Goal: Task Accomplishment & Management: Use online tool/utility

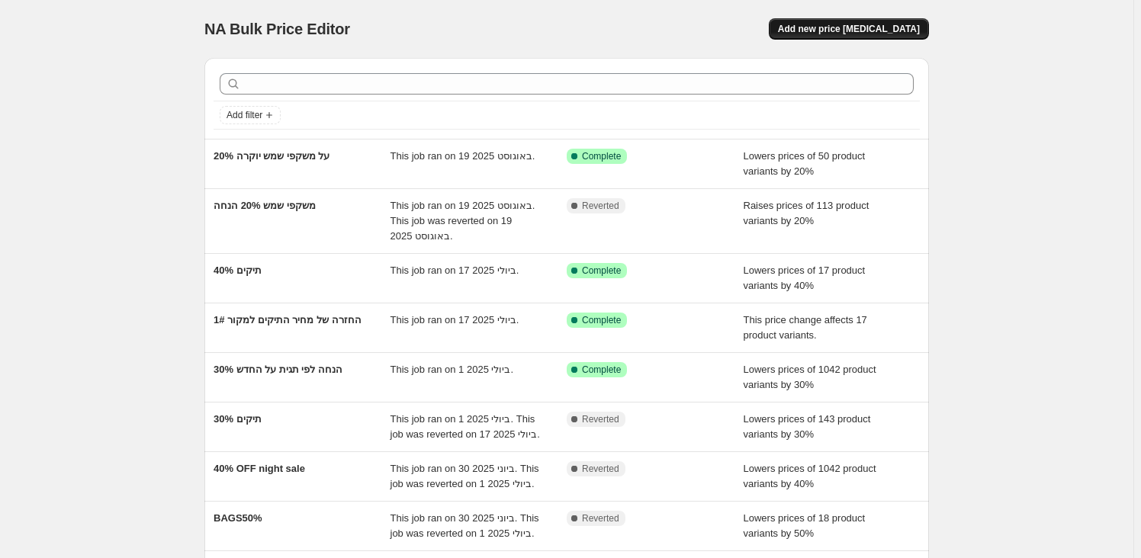
click at [901, 31] on span "Add new price change job" at bounding box center [849, 29] width 142 height 12
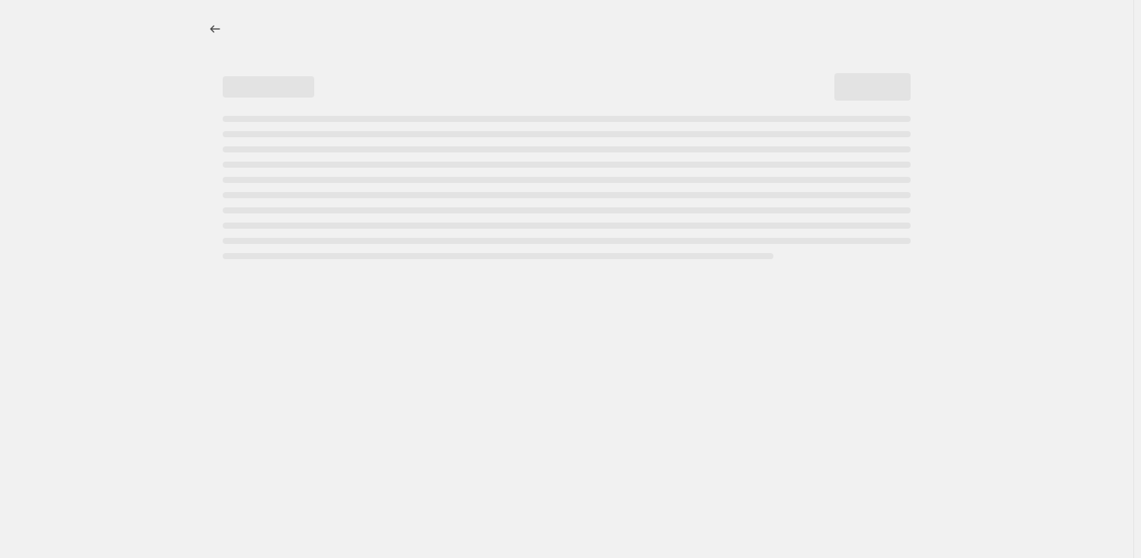
select select "percentage"
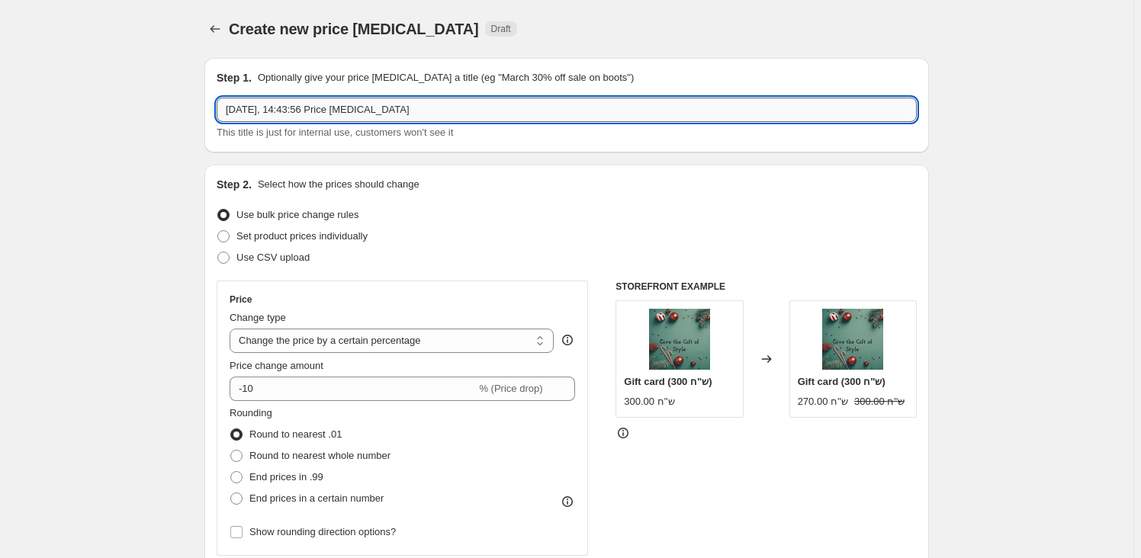
click at [347, 112] on input "1 בספט׳ 2025, 14:43:56 Price change job" at bounding box center [567, 110] width 700 height 24
click at [471, 99] on input "החזרה למחיר המקורי - למעט משקפי שמש , מ" at bounding box center [567, 110] width 700 height 24
type input "החזרה למחיר המקורי - למעט משקפי שמש , מזוודות, ואאוטלט"
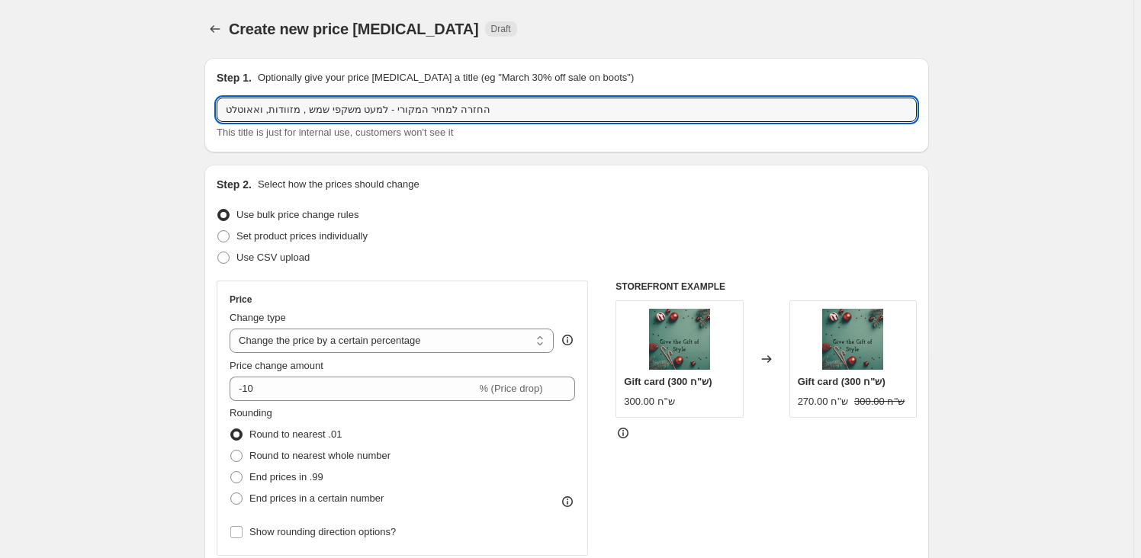
click at [566, 151] on div "Step 1. Optionally give your price change job a title (eg "March 30% off sale o…" at bounding box center [566, 105] width 724 height 95
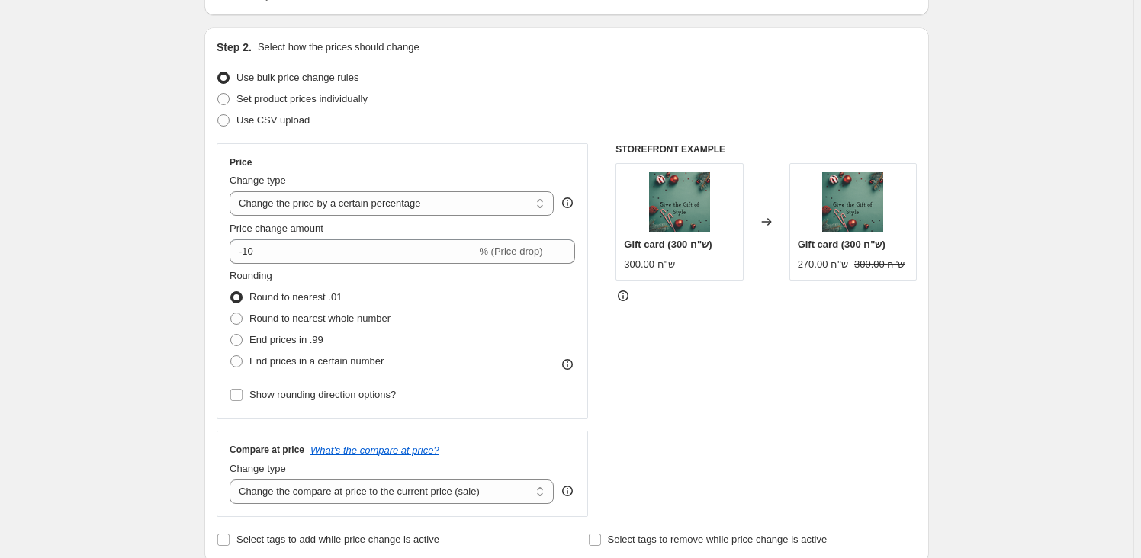
scroll to position [138, 0]
click at [370, 202] on select "Change the price to a certain amount Change the price by a certain amount Chang…" at bounding box center [392, 203] width 324 height 24
select select "to"
click at [233, 191] on select "Change the price to a certain amount Change the price by a certain amount Chang…" at bounding box center [392, 203] width 324 height 24
type input "80.00"
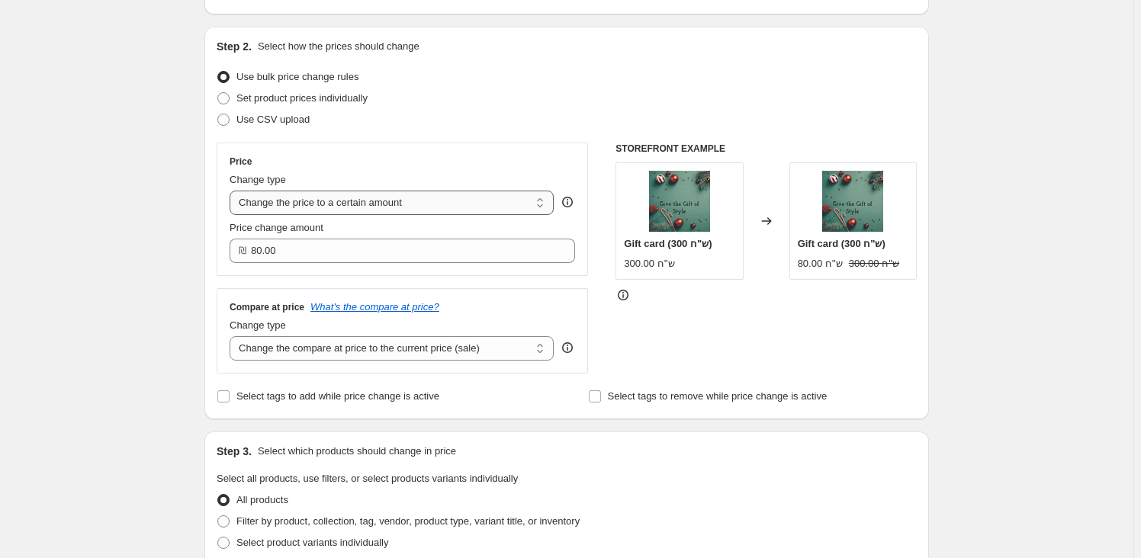
click at [365, 203] on select "Change the price to a certain amount Change the price by a certain amount Chang…" at bounding box center [392, 203] width 324 height 24
select select "by"
click at [233, 191] on select "Change the price to a certain amount Change the price by a certain amount Chang…" at bounding box center [392, 203] width 324 height 24
type input "-10.00"
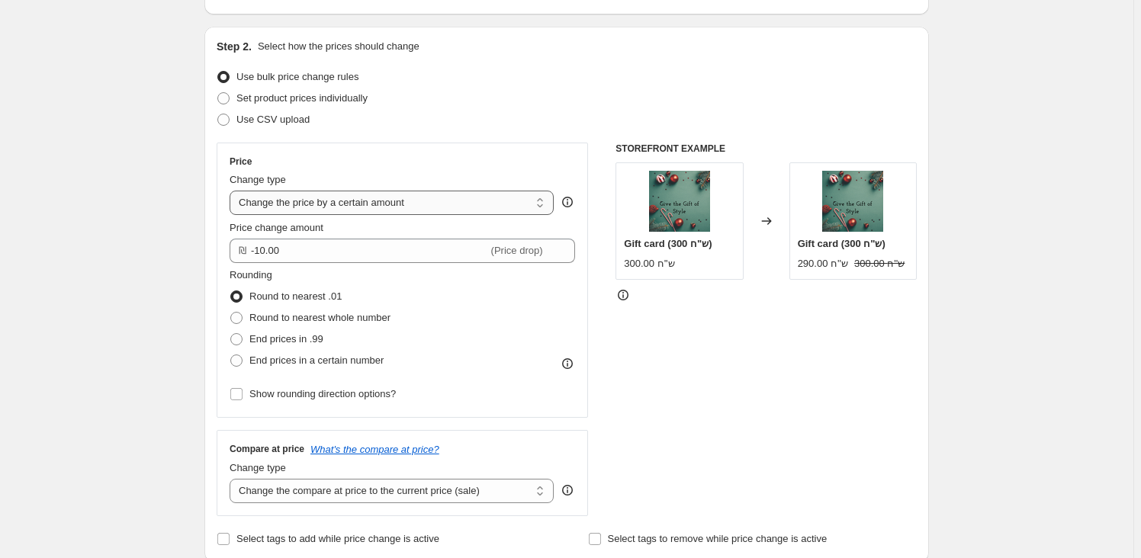
click at [372, 210] on select "Change the price to a certain amount Change the price by a certain amount Chang…" at bounding box center [392, 203] width 324 height 24
select select "percentage"
click at [233, 191] on select "Change the price to a certain amount Change the price by a certain amount Chang…" at bounding box center [392, 203] width 324 height 24
type input "-15"
click at [396, 205] on select "Change the price to a certain amount Change the price by a certain amount Chang…" at bounding box center [392, 203] width 324 height 24
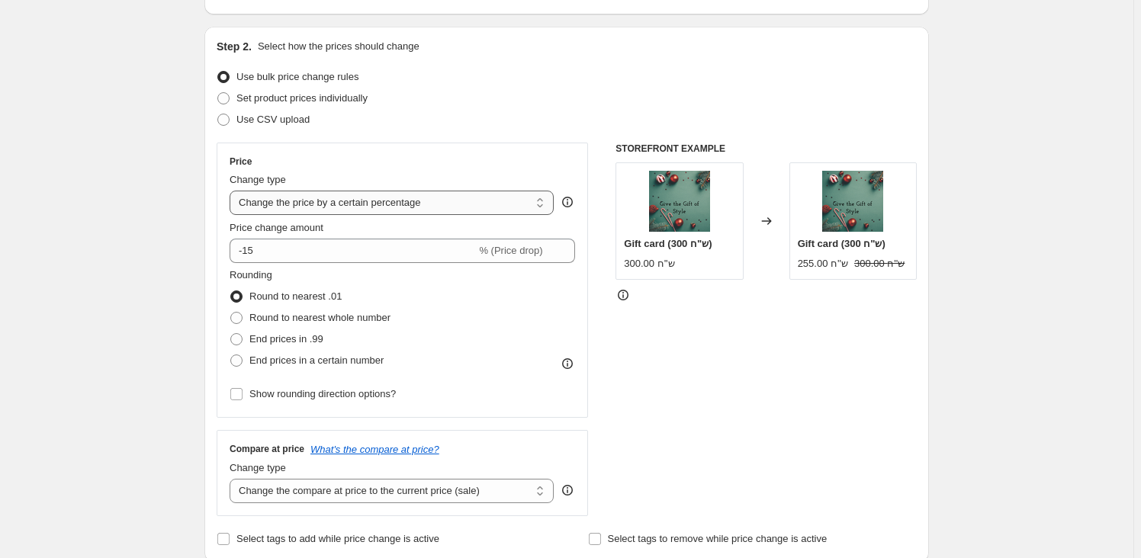
select select "ecap"
click at [233, 191] on select "Change the price to a certain amount Change the price by a certain amount Chang…" at bounding box center [392, 203] width 324 height 24
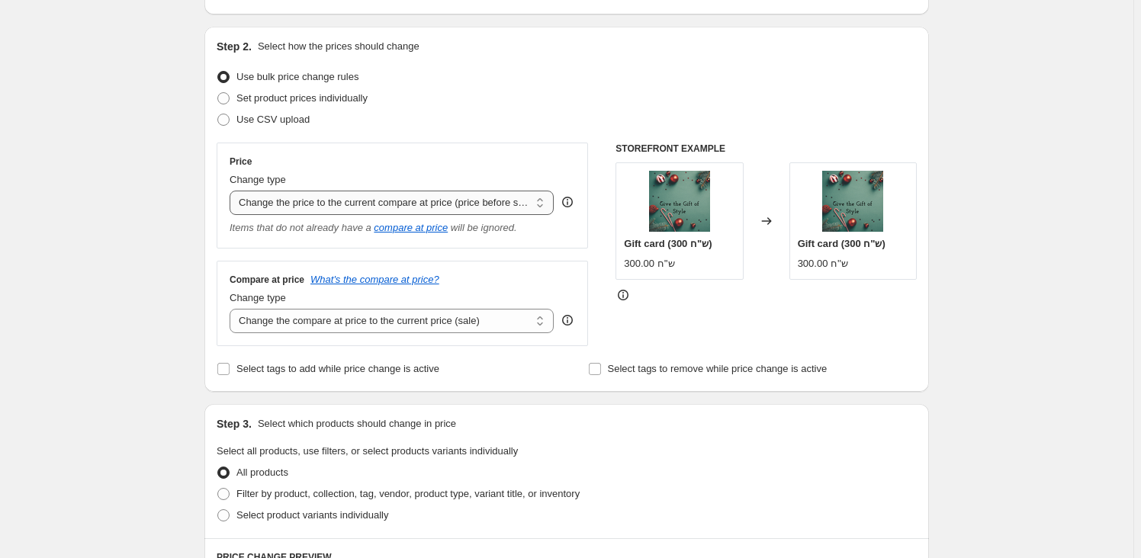
click at [403, 205] on select "Change the price to a certain amount Change the price by a certain amount Chang…" at bounding box center [392, 203] width 324 height 24
click at [294, 204] on select "Change the price to a certain amount Change the price by a certain amount Chang…" at bounding box center [392, 203] width 324 height 24
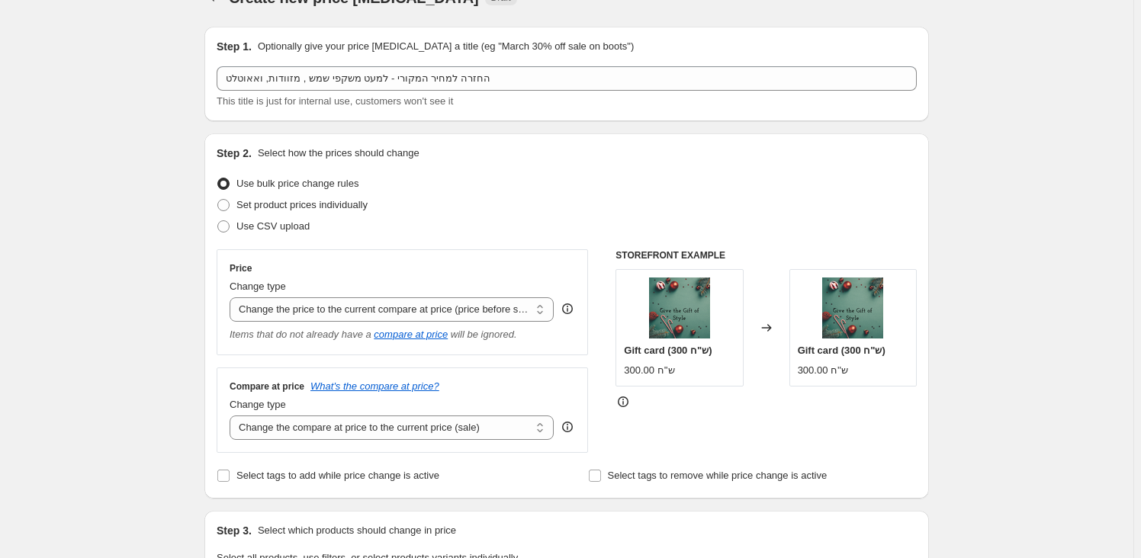
scroll to position [0, 0]
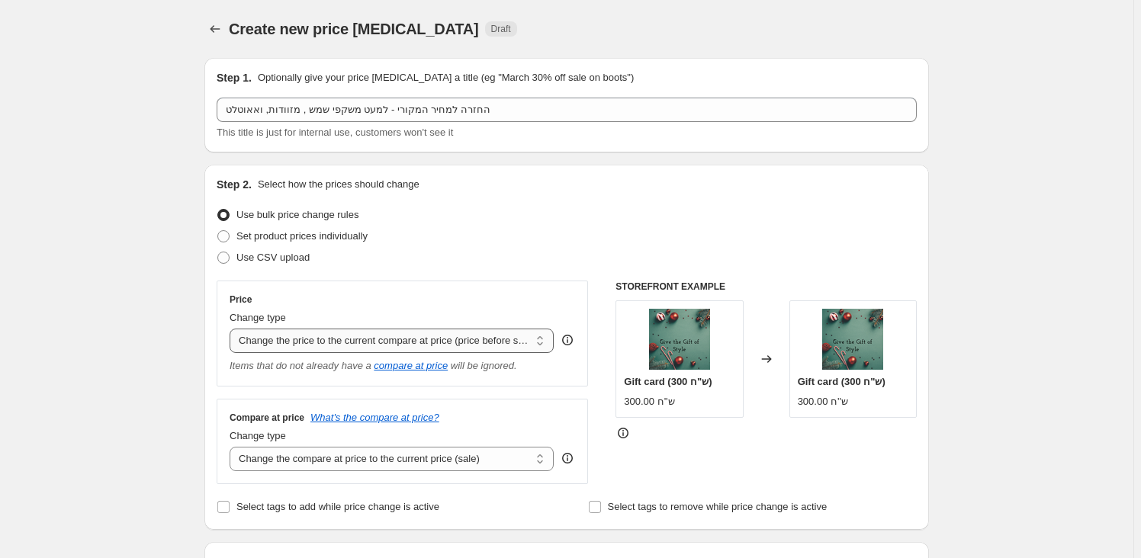
click at [293, 341] on select "Change the price to a certain amount Change the price by a certain amount Chang…" at bounding box center [392, 341] width 324 height 24
drag, startPoint x: 629, startPoint y: 228, endPoint x: 494, endPoint y: 296, distance: 151.1
click at [628, 230] on div "Set product prices individually" at bounding box center [567, 236] width 700 height 21
click at [426, 343] on select "Change the price to a certain amount Change the price by a certain amount Chang…" at bounding box center [392, 341] width 324 height 24
click at [369, 341] on select "Change the price to a certain amount Change the price by a certain amount Chang…" at bounding box center [392, 341] width 324 height 24
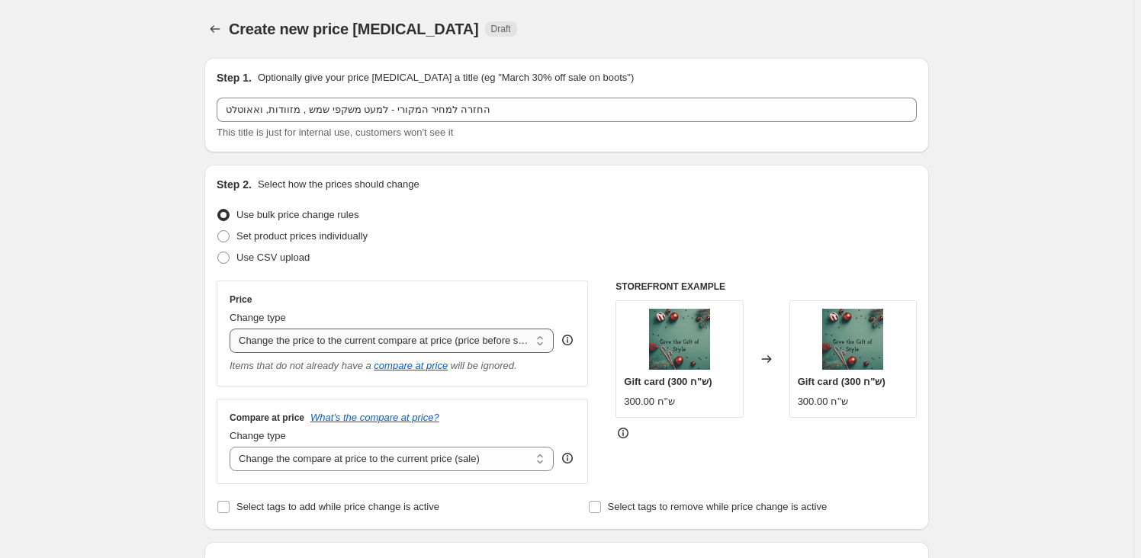
click at [260, 348] on select "Change the price to a certain amount Change the price by a certain amount Chang…" at bounding box center [392, 341] width 324 height 24
click at [475, 339] on select "Change the price to a certain amount Change the price by a certain amount Chang…" at bounding box center [392, 341] width 324 height 24
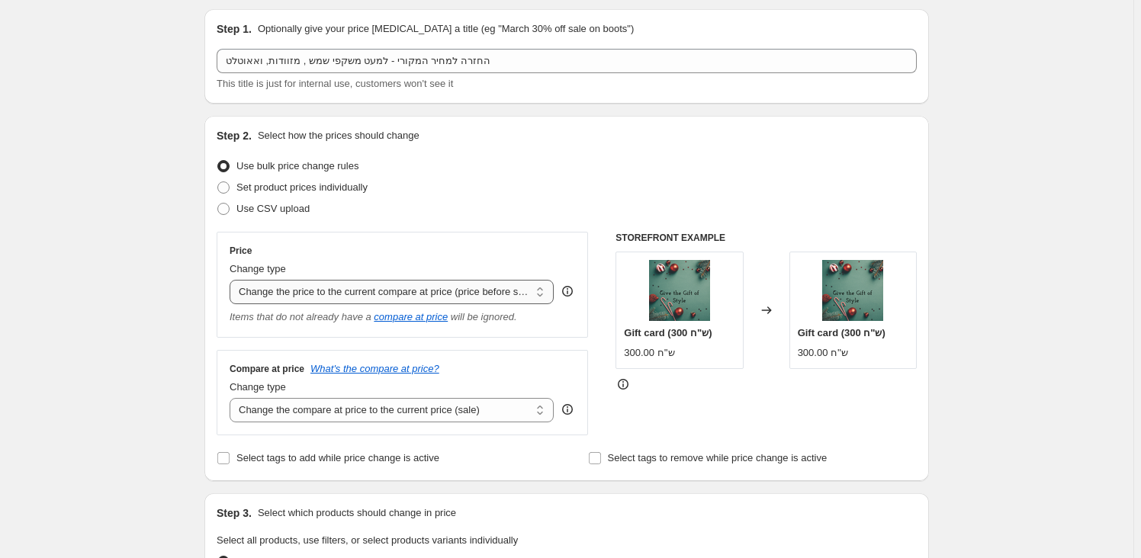
scroll to position [69, 0]
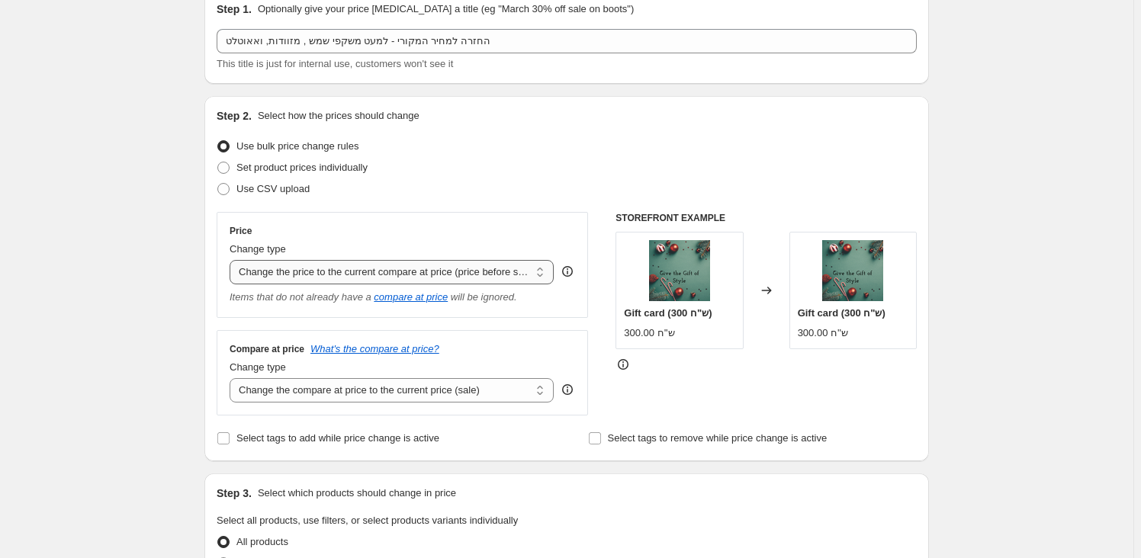
click at [427, 264] on select "Change the price to a certain amount Change the price by a certain amount Chang…" at bounding box center [392, 272] width 324 height 24
click at [388, 278] on select "Change the price to a certain amount Change the price by a certain amount Chang…" at bounding box center [392, 272] width 324 height 24
click at [233, 260] on select "Change the price to a certain amount Change the price by a certain amount Chang…" at bounding box center [392, 272] width 324 height 24
click at [418, 393] on select "Change the compare at price to the current price (sale) Change the compare at p…" at bounding box center [392, 390] width 324 height 24
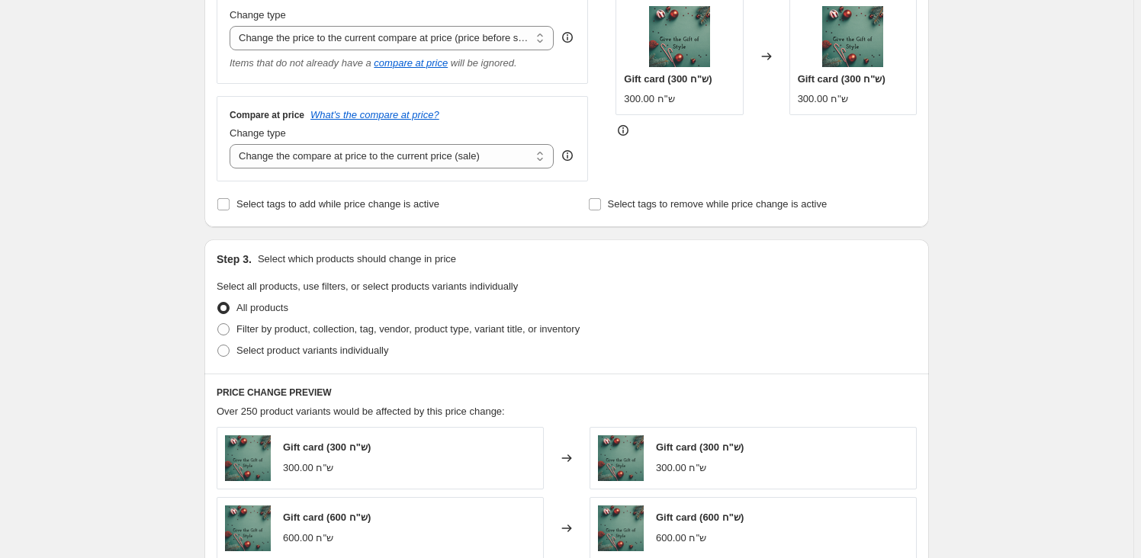
scroll to position [346, 0]
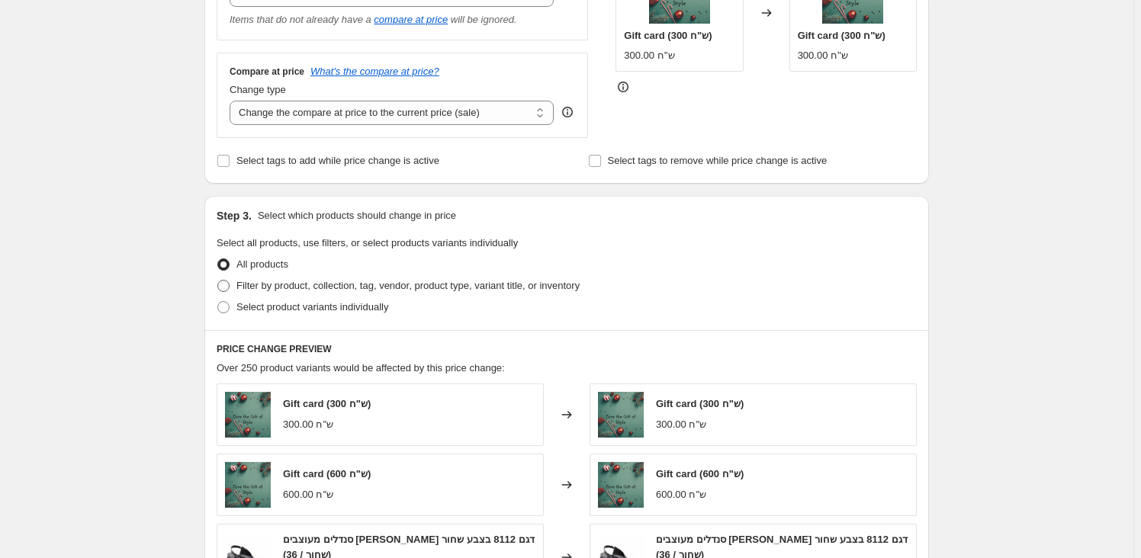
click at [271, 287] on span "Filter by product, collection, tag, vendor, product type, variant title, or inv…" at bounding box center [407, 285] width 343 height 11
click at [218, 281] on input "Filter by product, collection, tag, vendor, product type, variant title, or inv…" at bounding box center [217, 280] width 1 height 1
radio input "true"
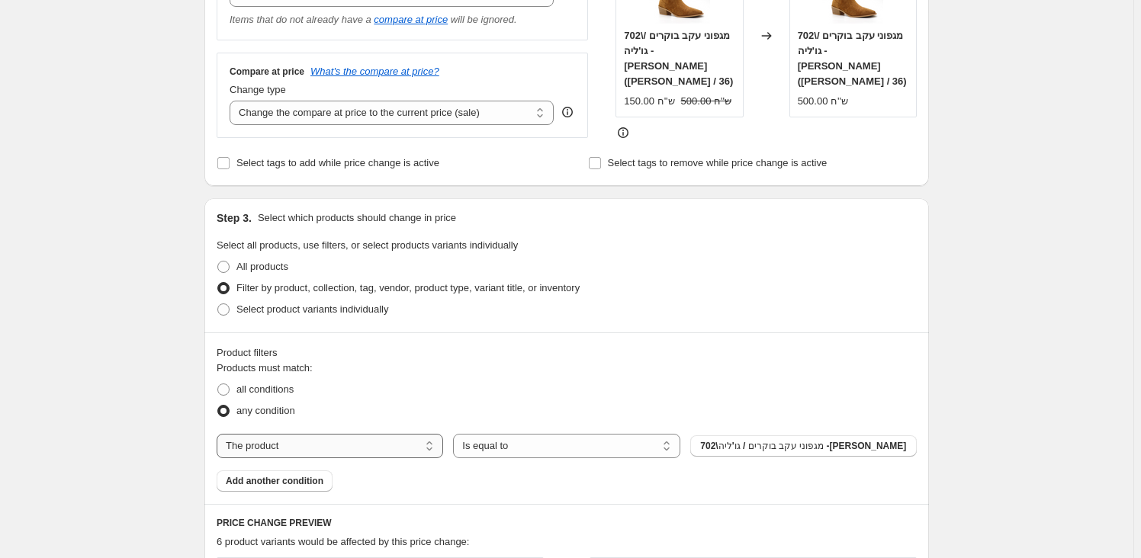
click at [313, 447] on select "The product The product's collection The product's tag The product's vendor The…" at bounding box center [330, 446] width 226 height 24
select select "tag"
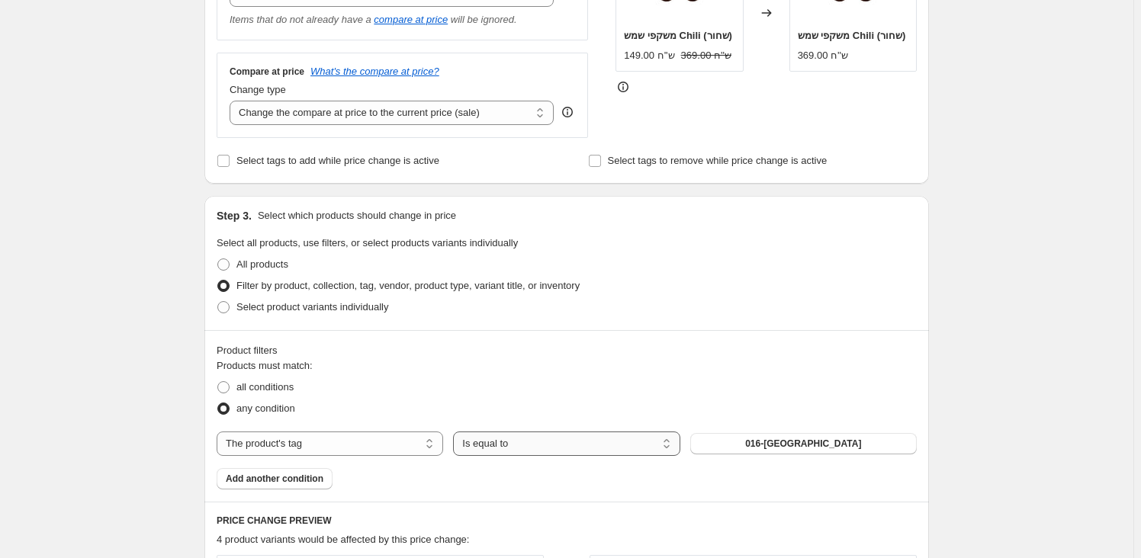
click at [553, 445] on select "Is equal to Is not equal to" at bounding box center [566, 444] width 226 height 24
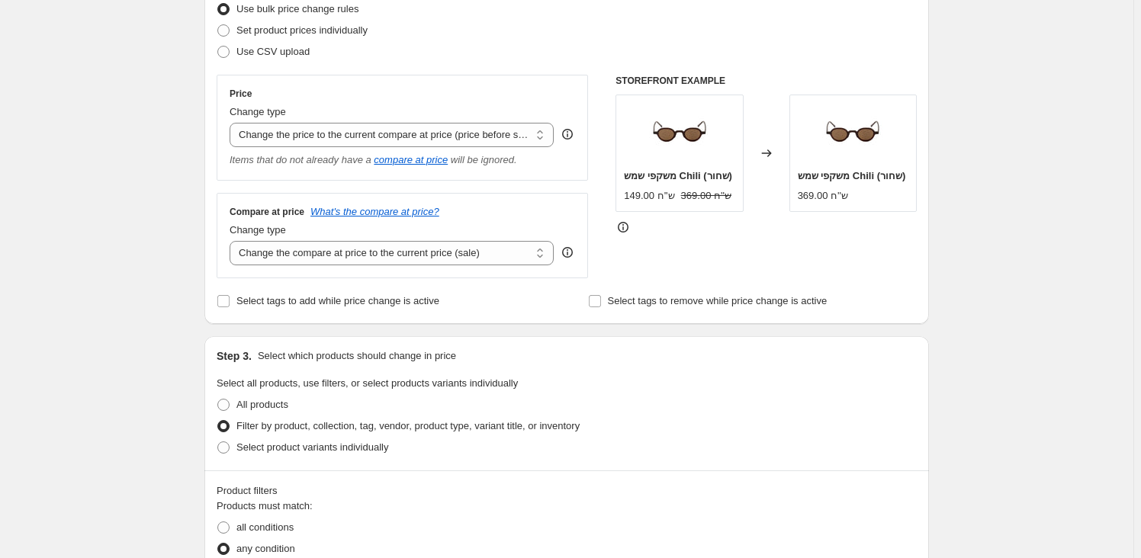
scroll to position [207, 0]
click at [335, 255] on select "Change the compare at price to the current price (sale) Change the compare at p…" at bounding box center [392, 251] width 324 height 24
click at [373, 255] on select "Change the compare at price to the current price (sale) Change the compare at p…" at bounding box center [392, 251] width 324 height 24
select select "remove"
click at [233, 239] on select "Change the compare at price to the current price (sale) Change the compare at p…" at bounding box center [392, 251] width 324 height 24
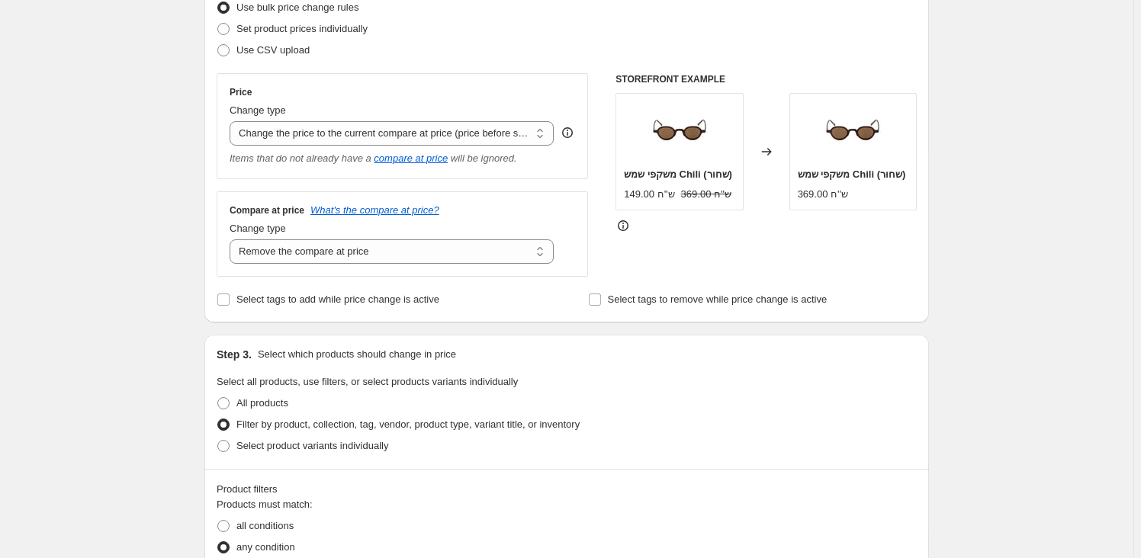
click at [543, 323] on div "Step 1. Optionally give your price change job a title (eg "March 30% off sale o…" at bounding box center [560, 497] width 737 height 1318
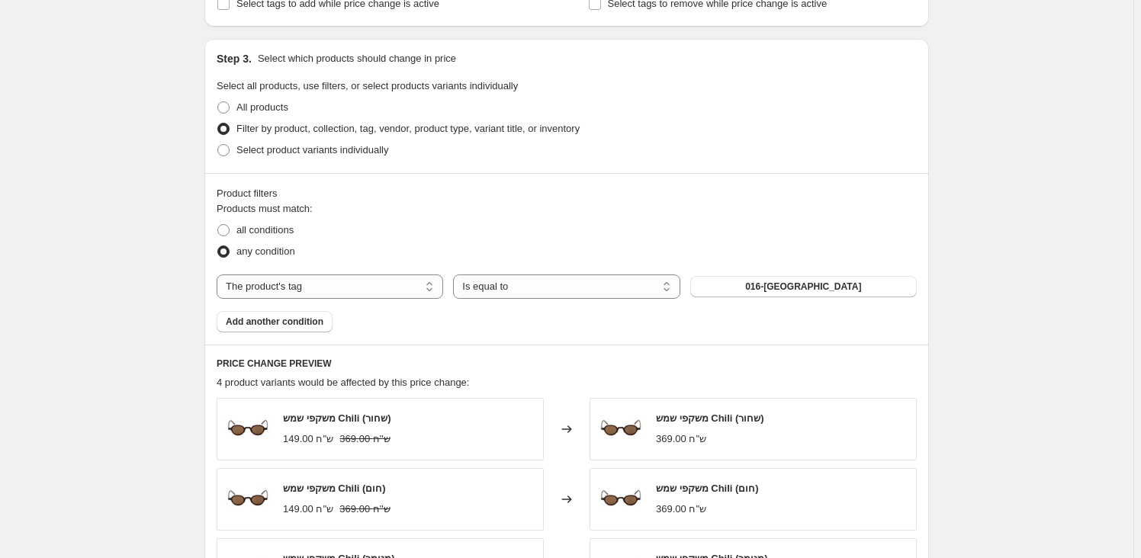
scroll to position [554, 0]
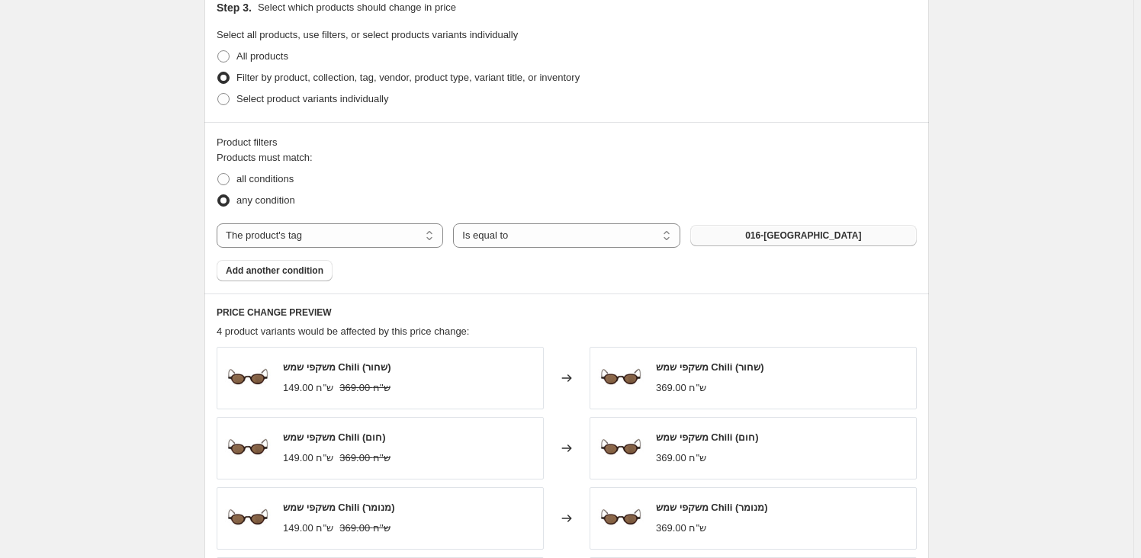
click at [813, 231] on span "016-CHILI" at bounding box center [803, 236] width 116 height 12
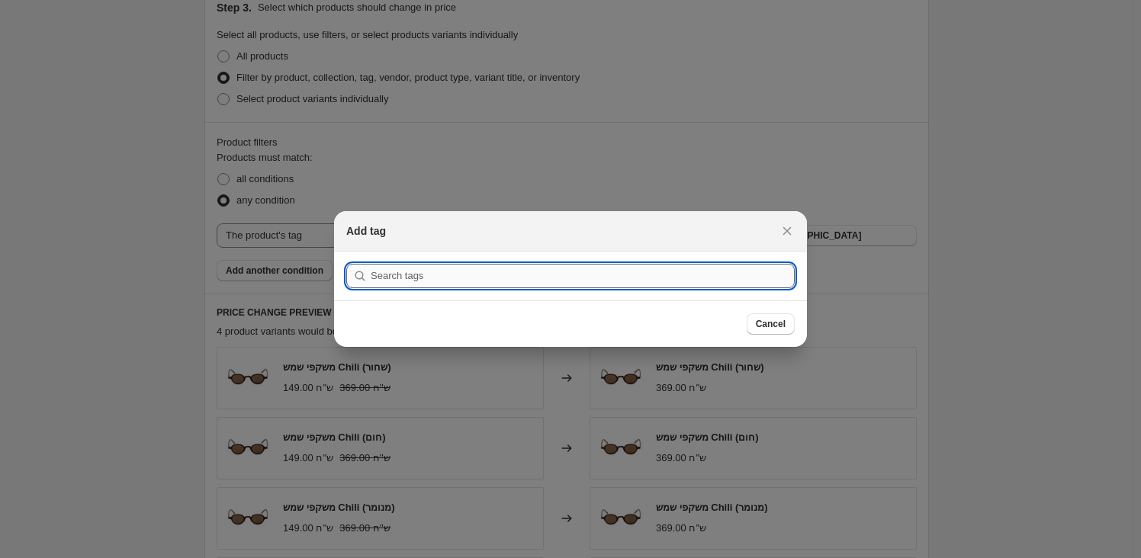
click at [433, 269] on input ":r2l:" at bounding box center [583, 276] width 424 height 24
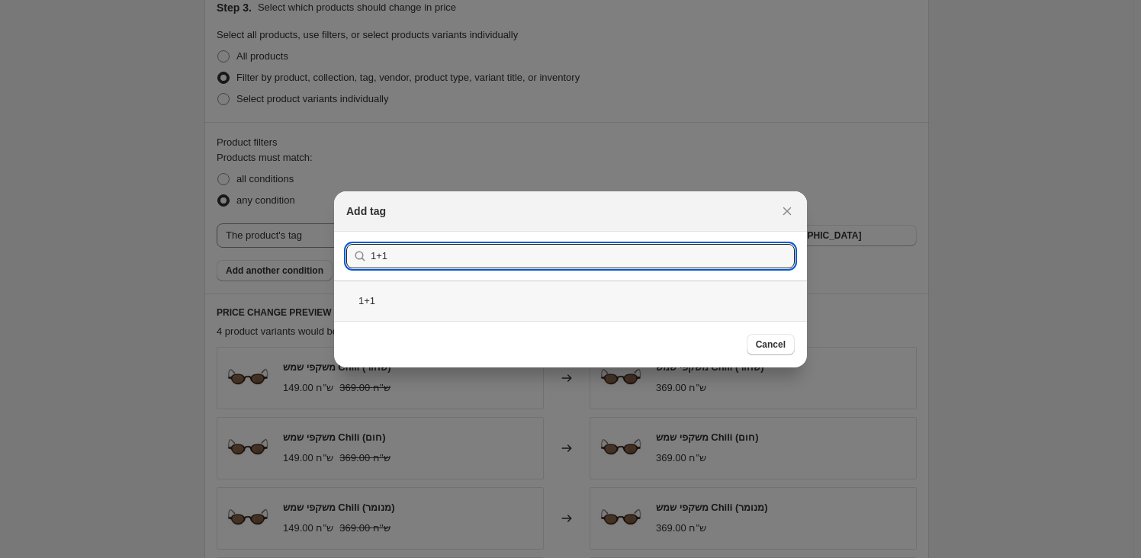
type input "1+1"
click at [384, 293] on div "1+1" at bounding box center [570, 301] width 473 height 40
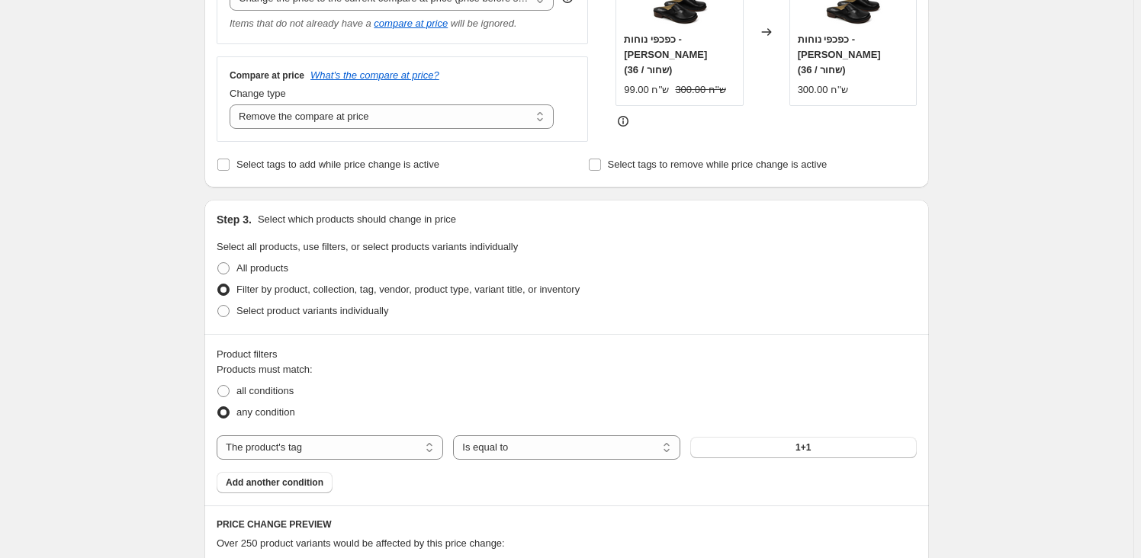
scroll to position [346, 0]
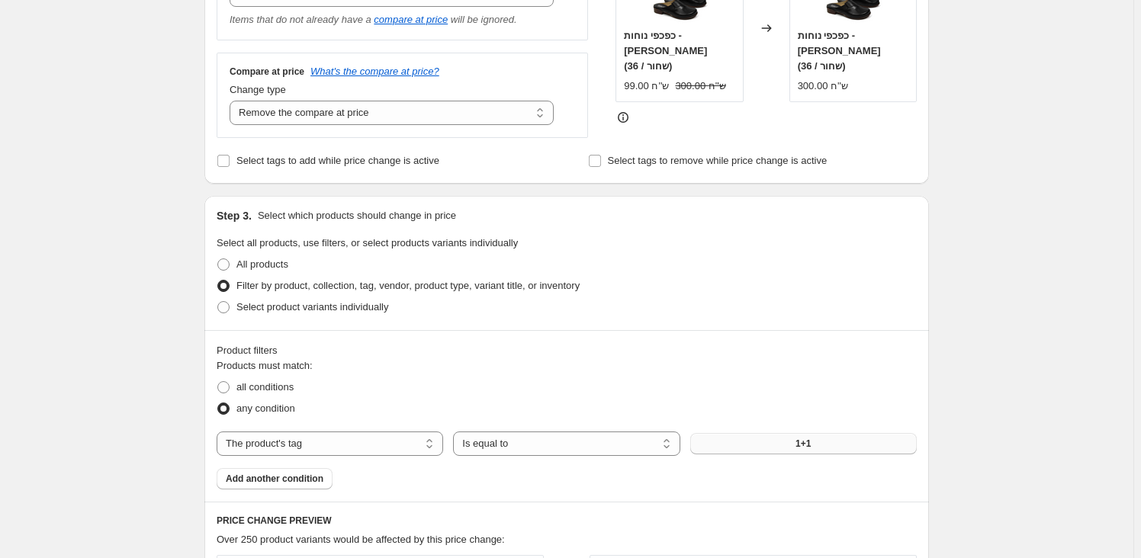
click at [853, 438] on button "1+1" at bounding box center [803, 443] width 226 height 21
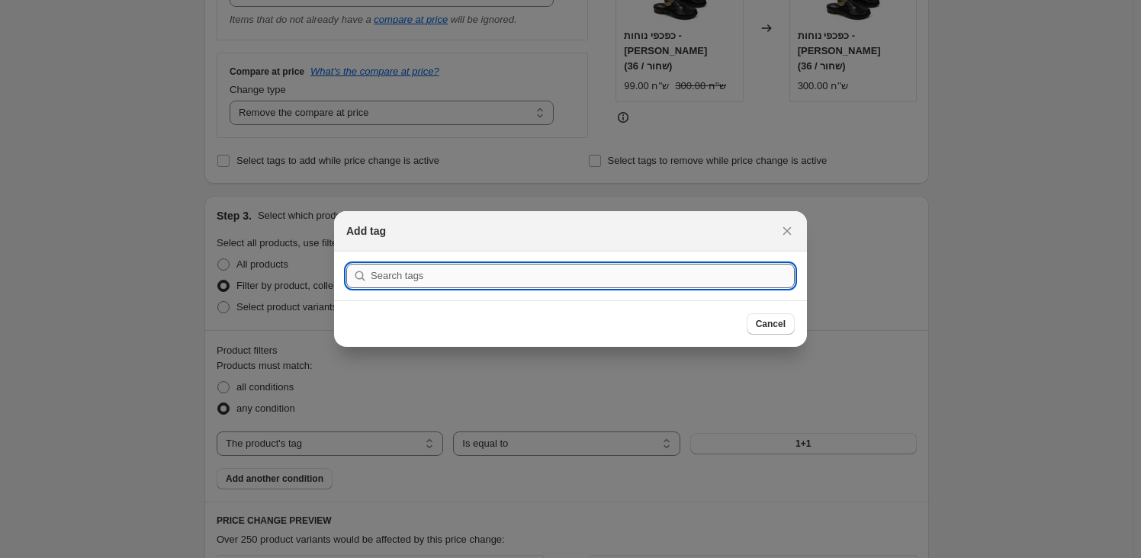
click at [682, 278] on input ":r2l:" at bounding box center [583, 276] width 424 height 24
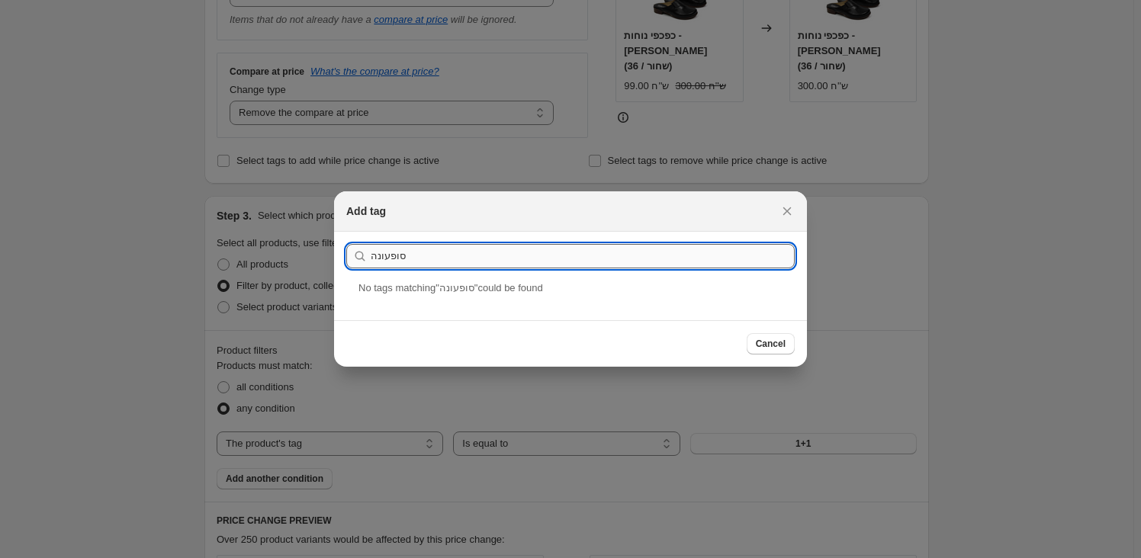
click at [390, 259] on input "סופעונה" at bounding box center [583, 256] width 424 height 24
click at [391, 259] on input "סופעונה" at bounding box center [583, 256] width 424 height 24
type input "סופעונה"
click at [790, 210] on icon "Close" at bounding box center [786, 211] width 15 height 15
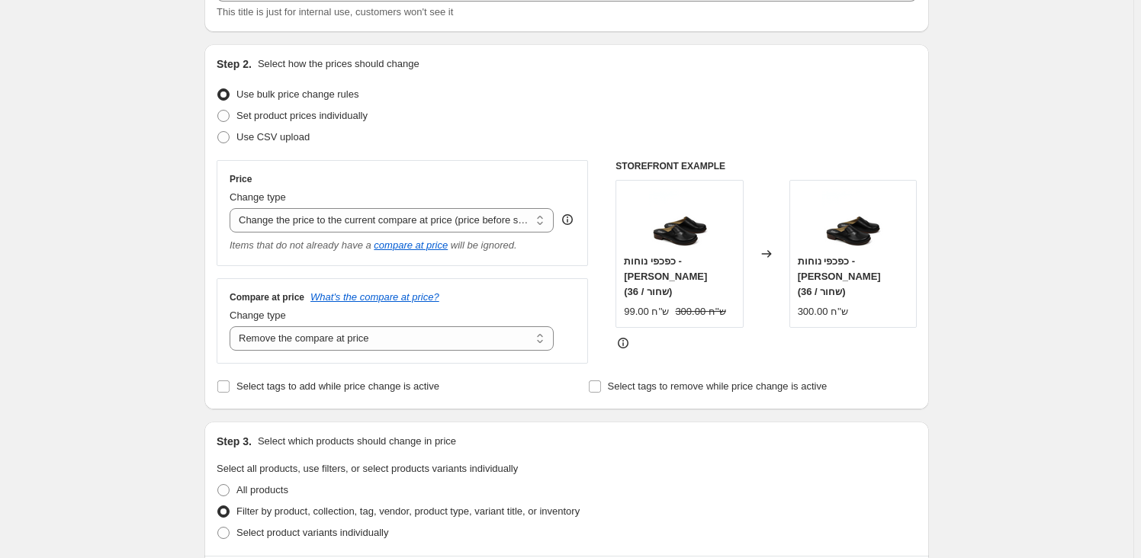
scroll to position [69, 0]
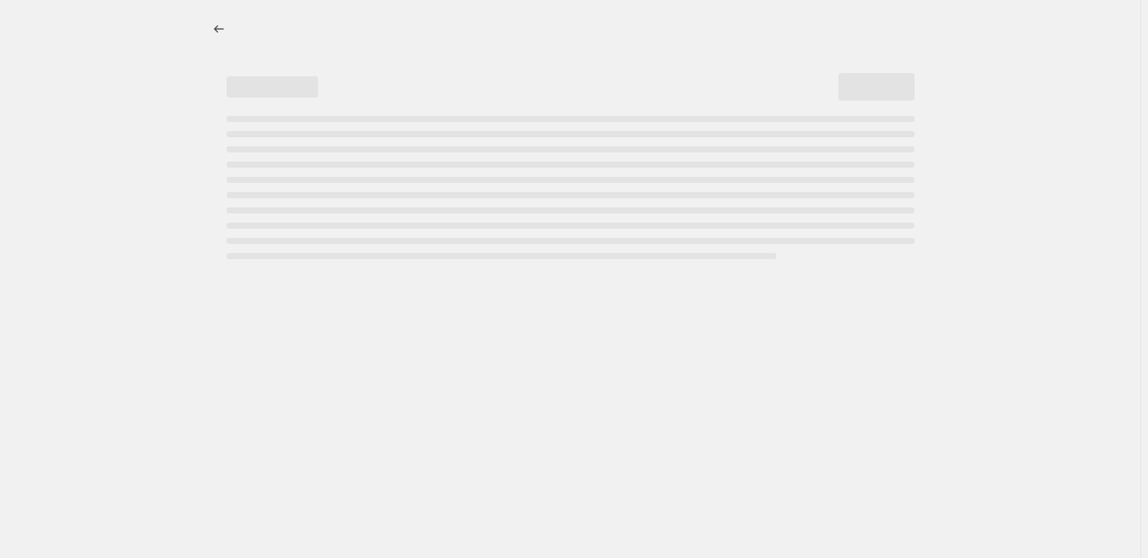
select select "percentage"
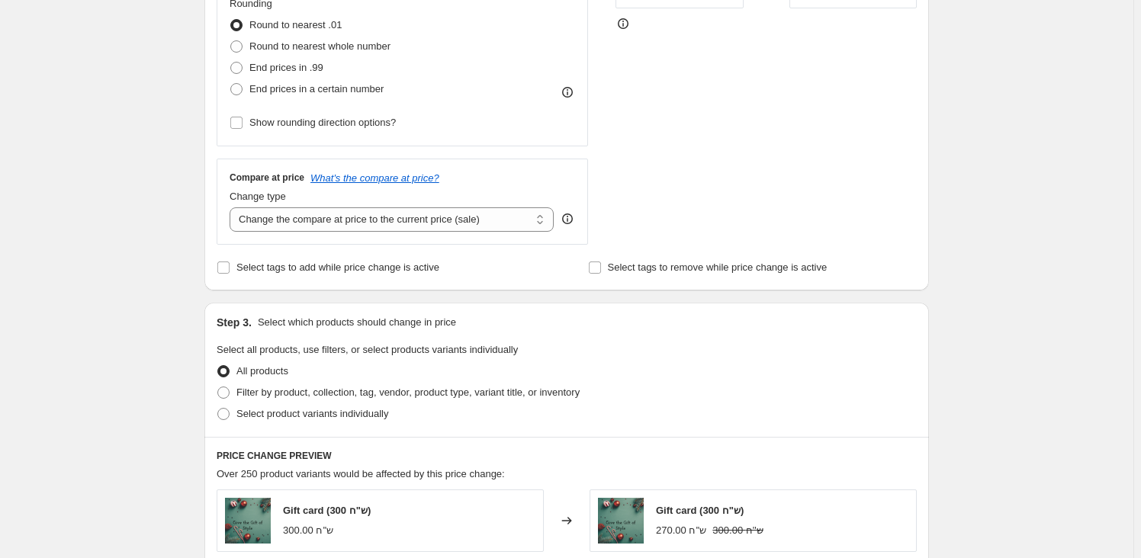
scroll to position [554, 0]
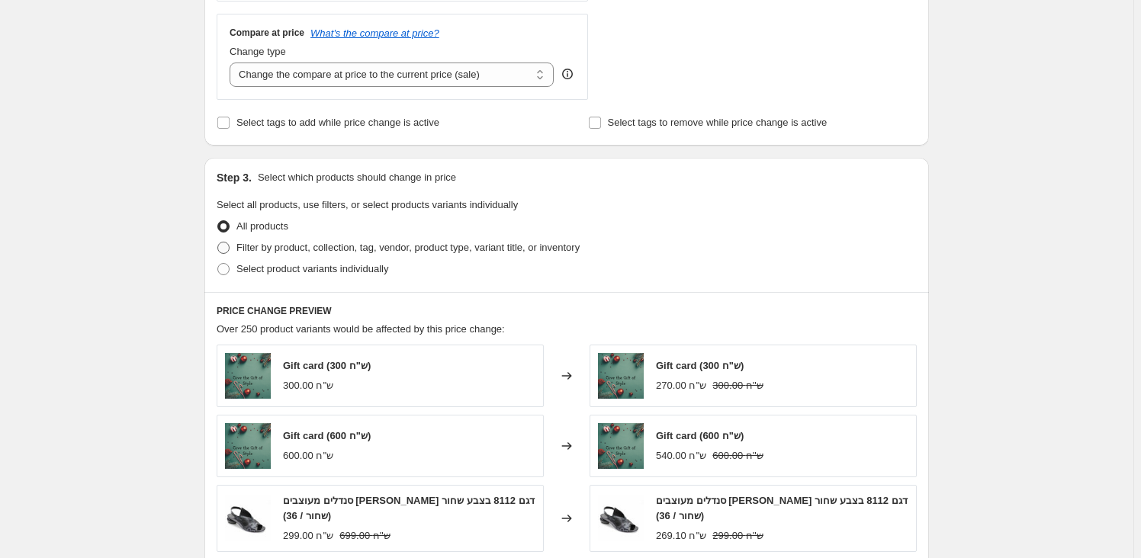
click at [311, 245] on span "Filter by product, collection, tag, vendor, product type, variant title, or inv…" at bounding box center [407, 247] width 343 height 11
click at [218, 243] on input "Filter by product, collection, tag, vendor, product type, variant title, or inv…" at bounding box center [217, 242] width 1 height 1
radio input "true"
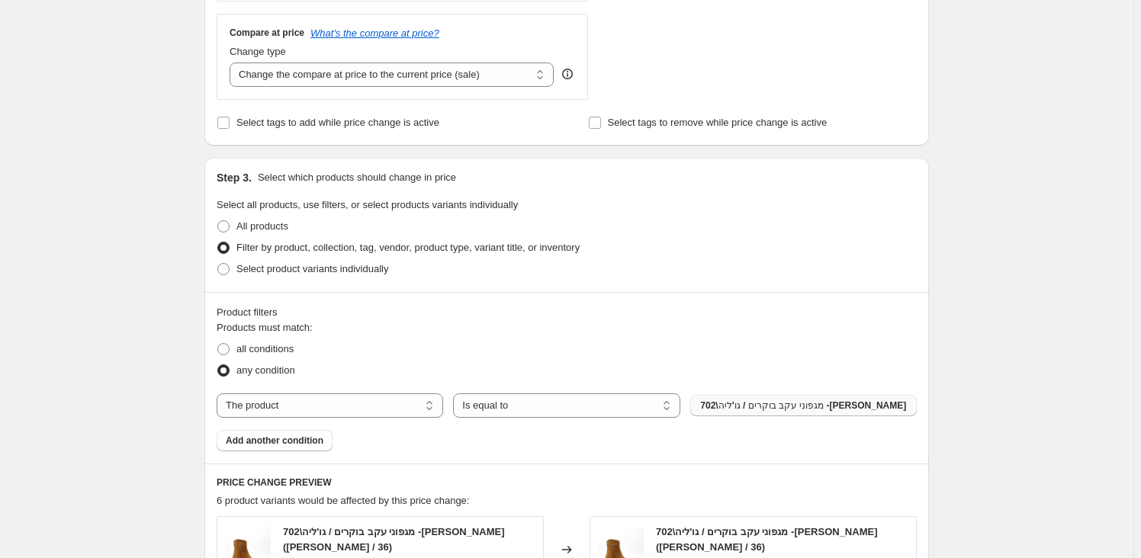
click at [827, 402] on span "702\מגפוני עקב בוקרים / גו'ליה -כאמל" at bounding box center [803, 406] width 206 height 12
click at [265, 403] on select "The product The product's collection The product's tag The product's vendor The…" at bounding box center [330, 405] width 226 height 24
select select "tag"
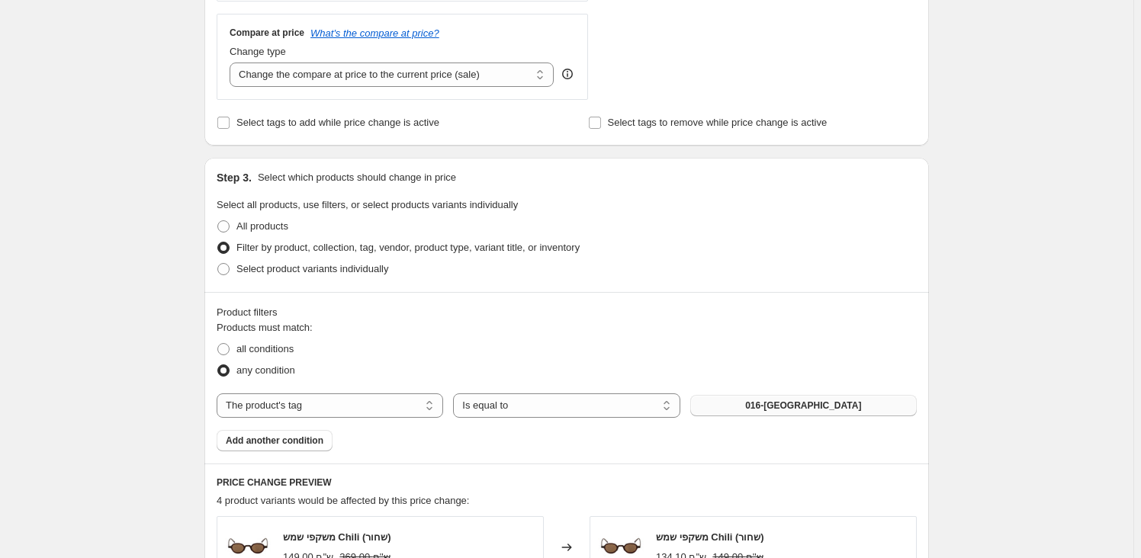
click at [808, 416] on button "016-CHILI" at bounding box center [803, 405] width 226 height 21
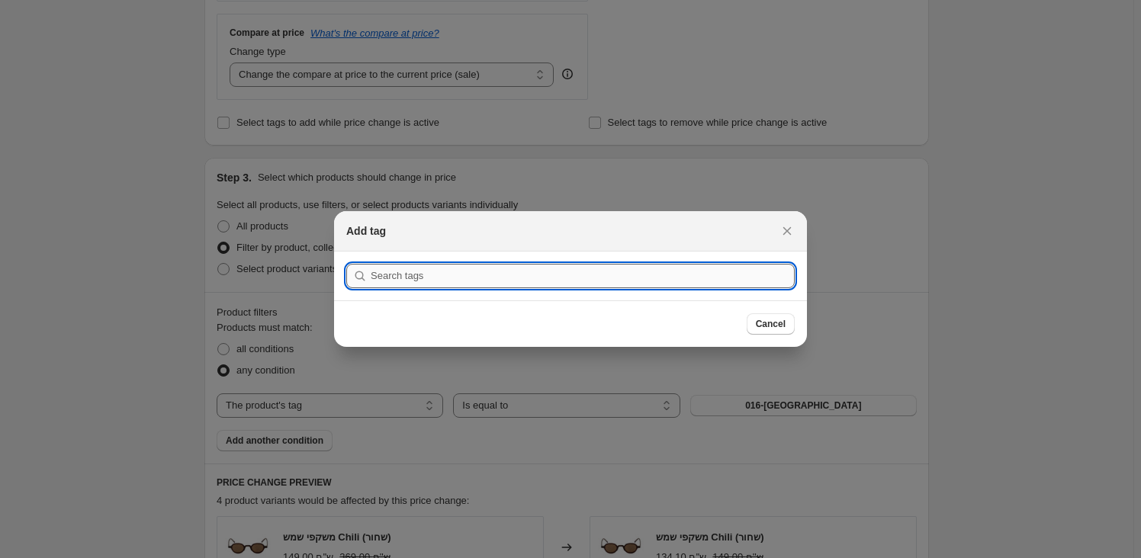
click at [534, 275] on input ":r18:" at bounding box center [583, 276] width 424 height 24
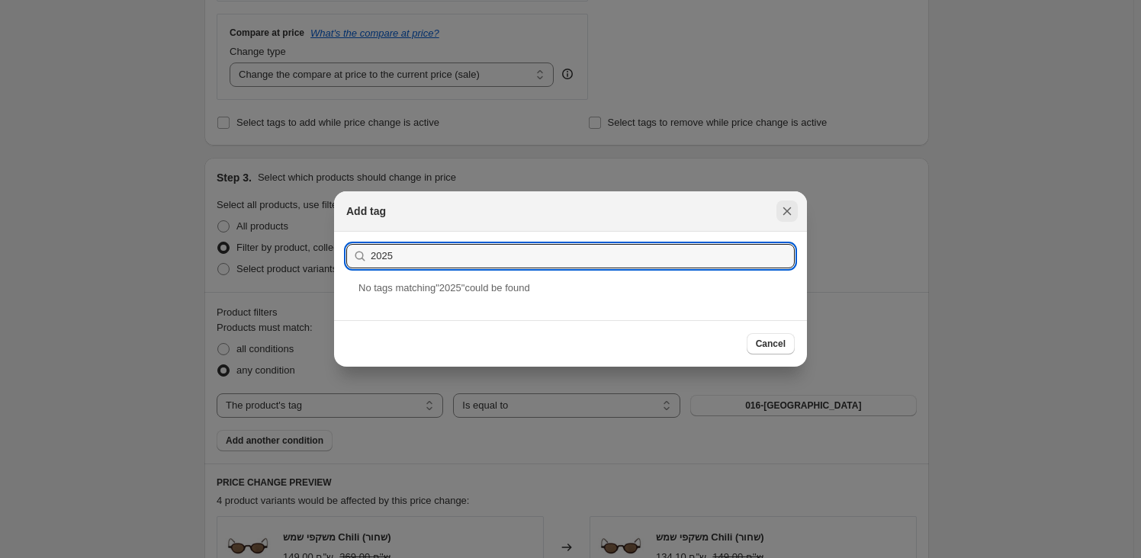
type input "2025"
click at [785, 204] on icon "Close" at bounding box center [786, 211] width 15 height 15
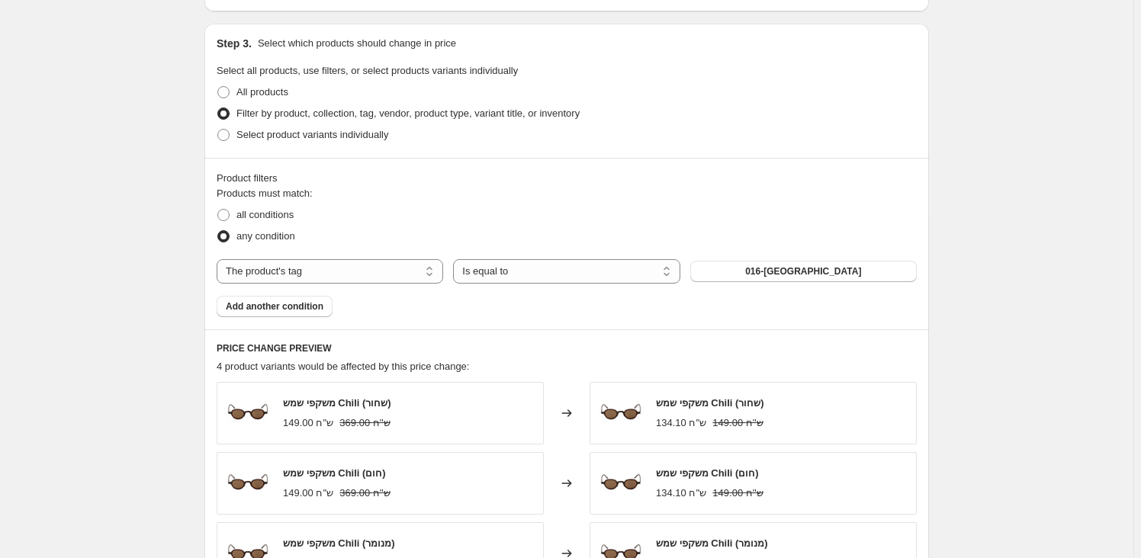
scroll to position [693, 0]
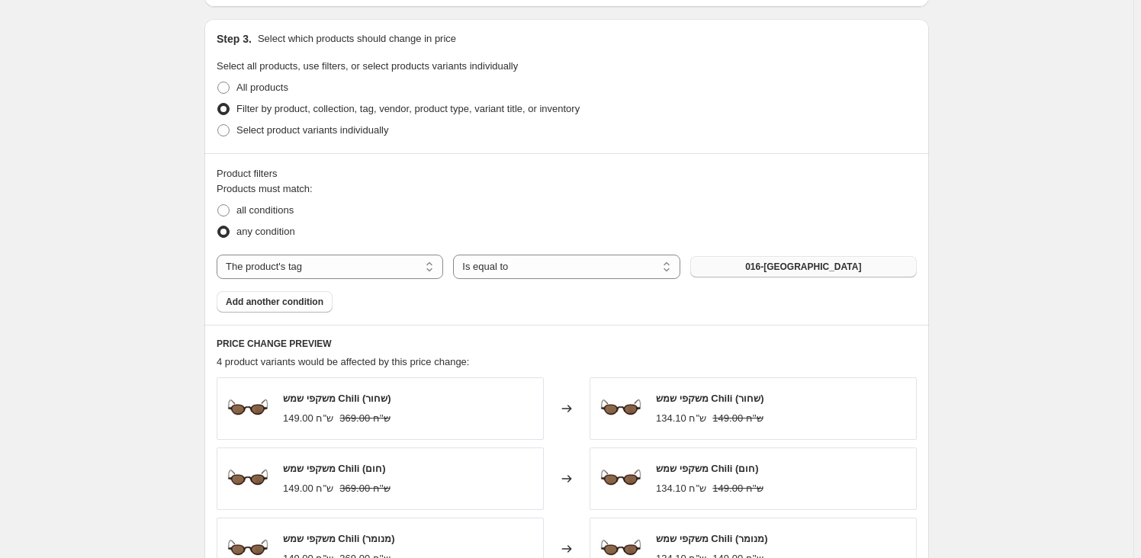
click at [806, 271] on span "016-CHILI" at bounding box center [803, 267] width 116 height 12
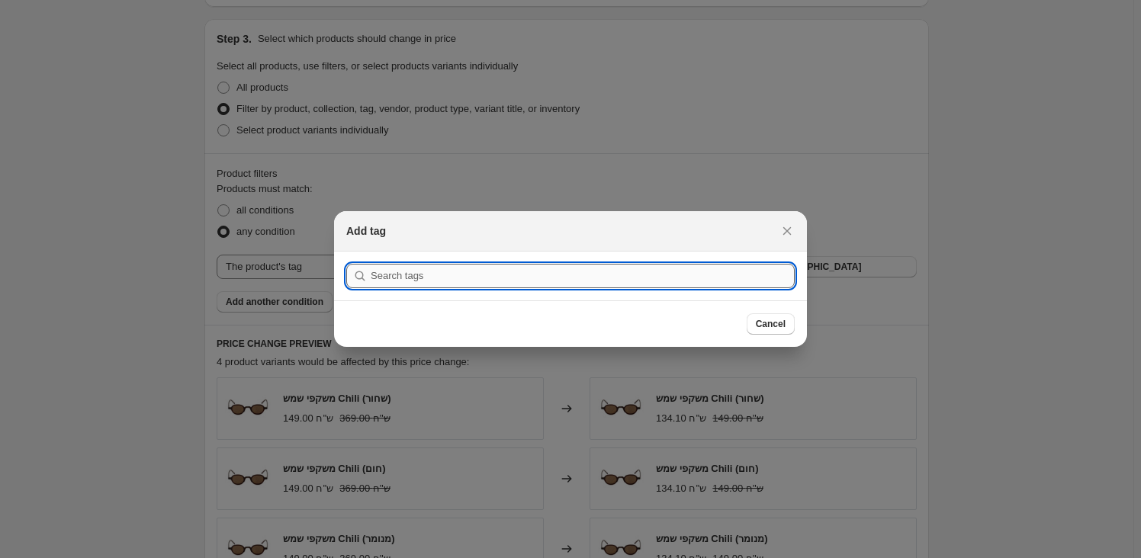
click at [642, 278] on input ":r18:" at bounding box center [583, 276] width 424 height 24
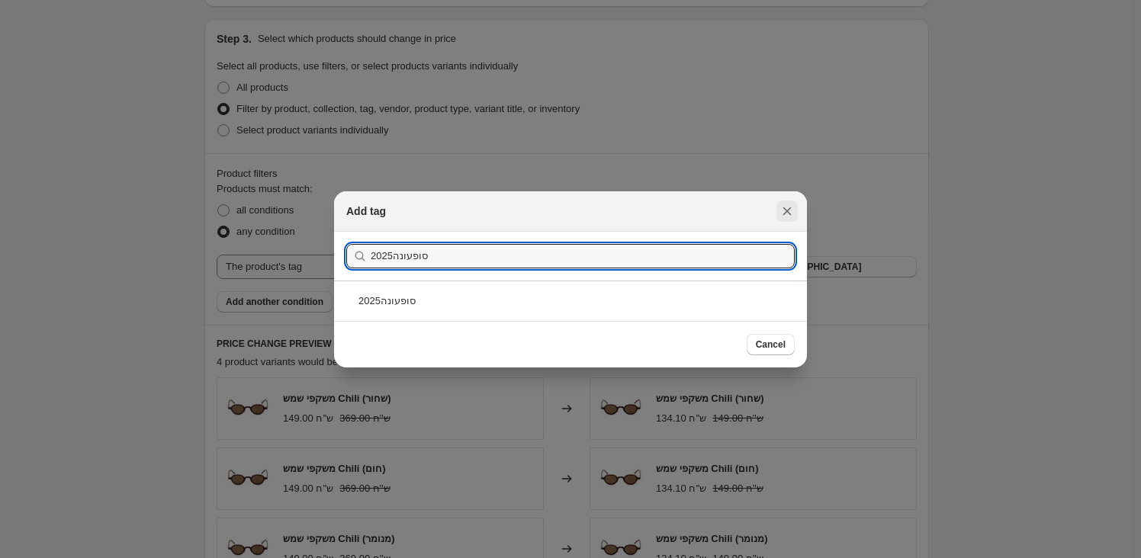
type input "סופעונה2025"
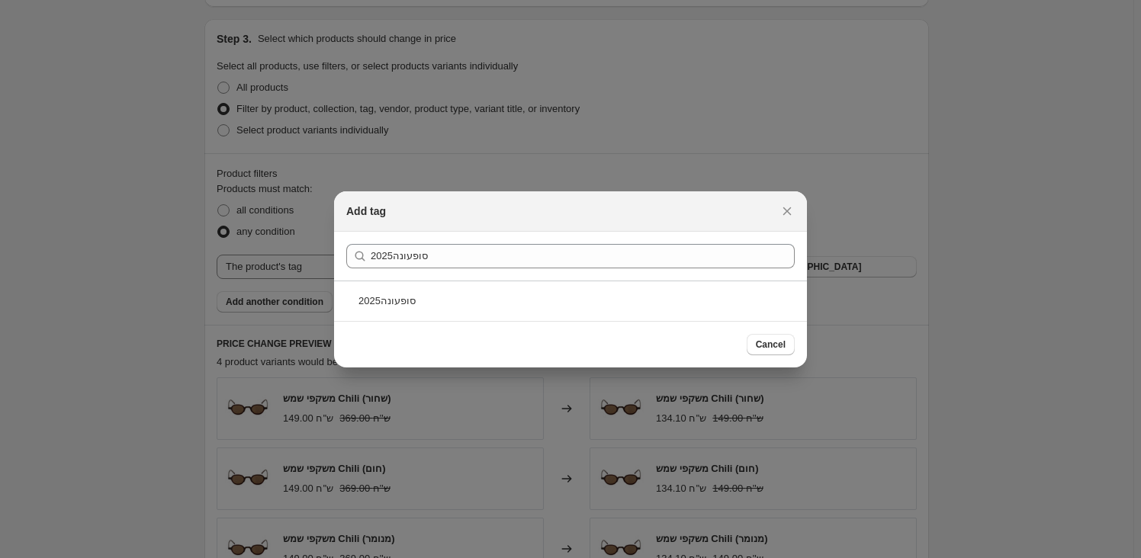
drag, startPoint x: 787, startPoint y: 215, endPoint x: 127, endPoint y: 114, distance: 667.4
click at [785, 214] on icon "Close" at bounding box center [786, 211] width 15 height 15
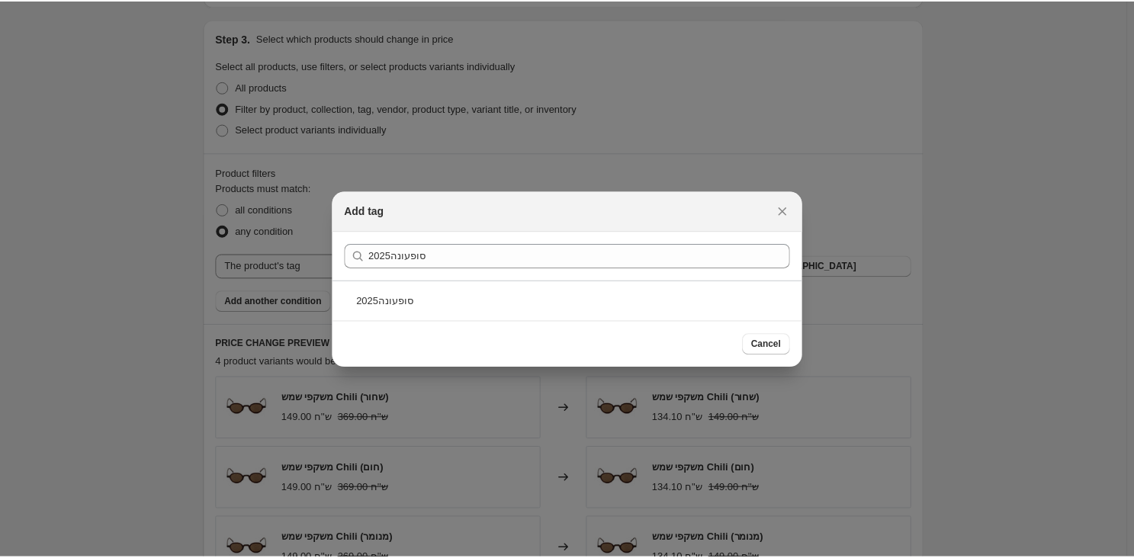
scroll to position [693, 0]
